Goal: Transaction & Acquisition: Book appointment/travel/reservation

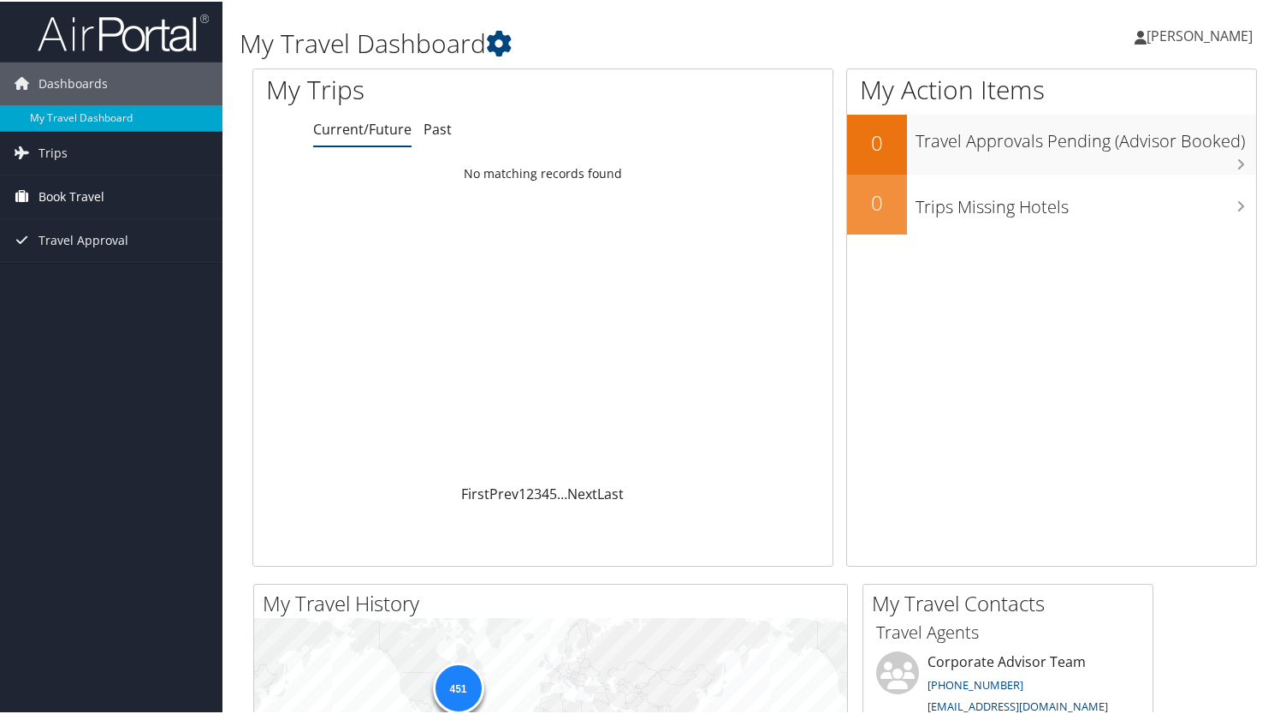
click at [98, 194] on span "Book Travel" at bounding box center [72, 195] width 66 height 43
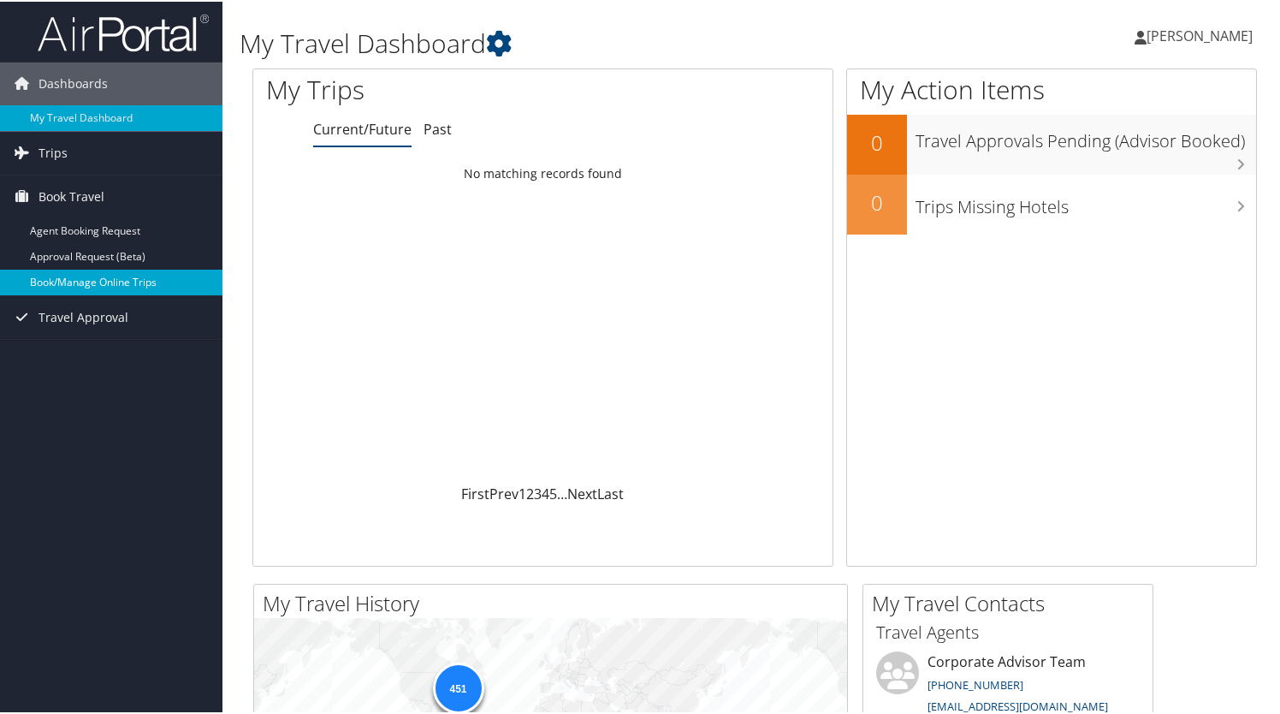
click at [128, 279] on link "Book/Manage Online Trips" at bounding box center [111, 281] width 223 height 26
click at [74, 278] on link "Book/Manage Online Trips" at bounding box center [111, 281] width 223 height 26
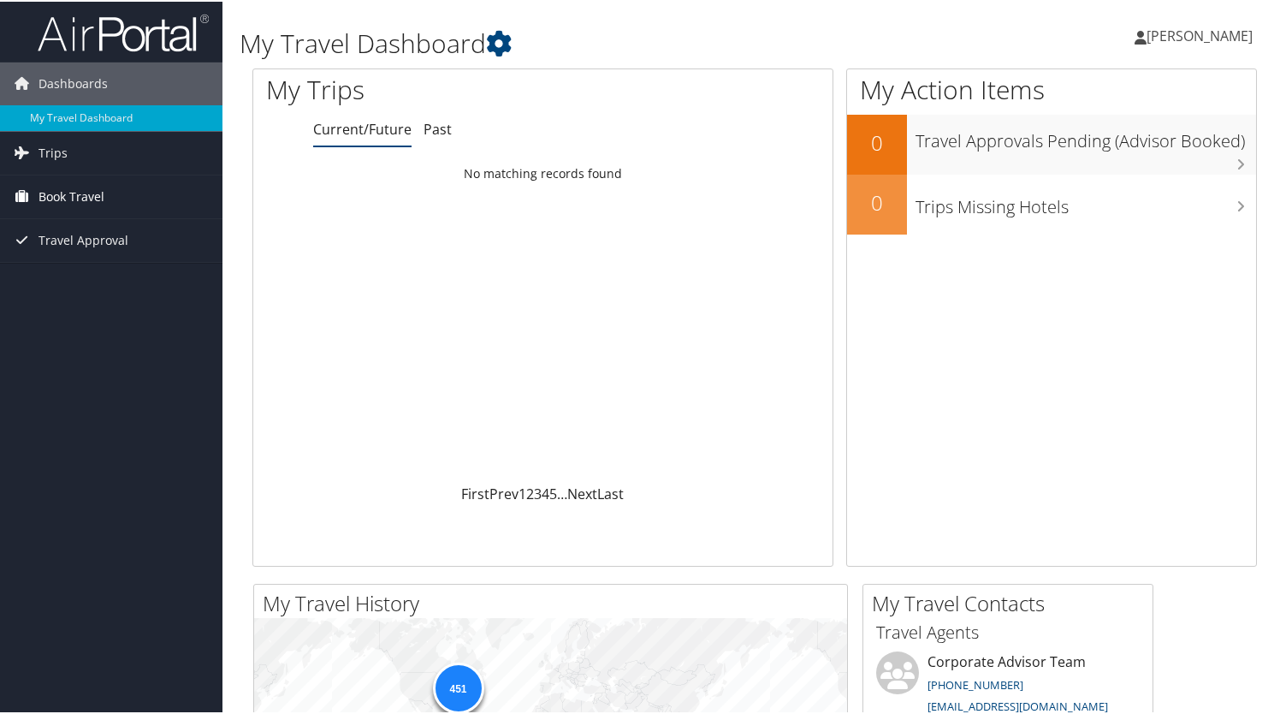
click at [101, 187] on span "Book Travel" at bounding box center [72, 195] width 66 height 43
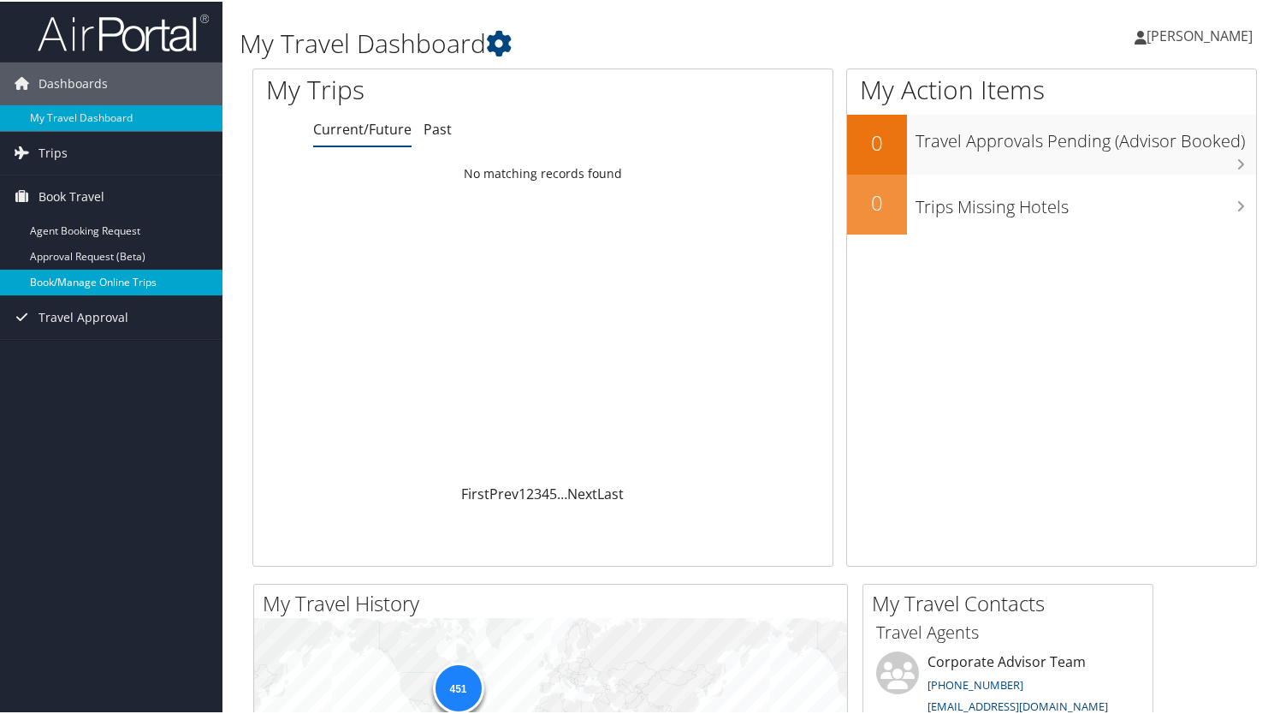
click at [105, 280] on link "Book/Manage Online Trips" at bounding box center [111, 281] width 223 height 26
